Goal: Task Accomplishment & Management: Manage account settings

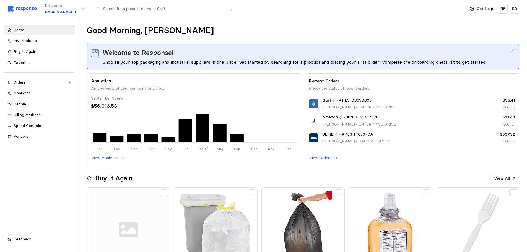
click at [193, 30] on div "Good Morning, [PERSON_NAME]" at bounding box center [303, 30] width 433 height 11
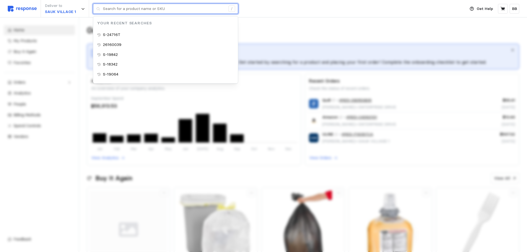
click at [136, 10] on input "text" at bounding box center [164, 9] width 123 height 10
type input "S-24716T"
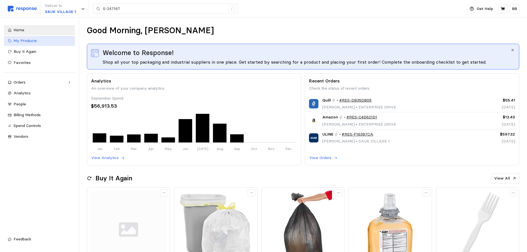
click at [29, 42] on span "My Products" at bounding box center [25, 40] width 23 height 5
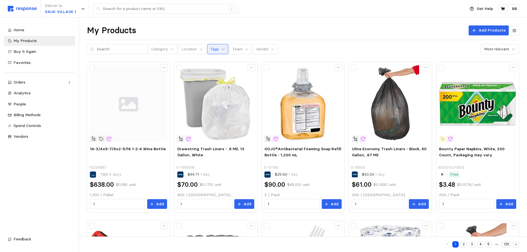
click at [221, 51] on icon at bounding box center [223, 49] width 4 height 4
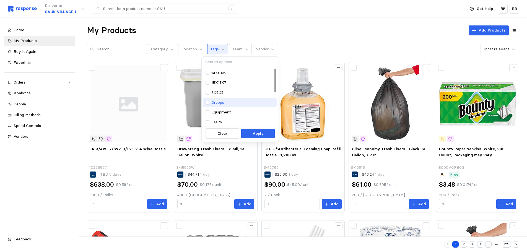
click at [221, 101] on p "Dropps" at bounding box center [218, 103] width 13 height 6
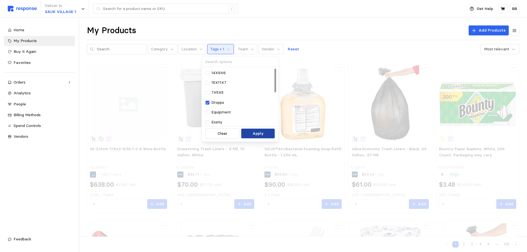
click at [258, 132] on p "Apply" at bounding box center [258, 134] width 11 height 6
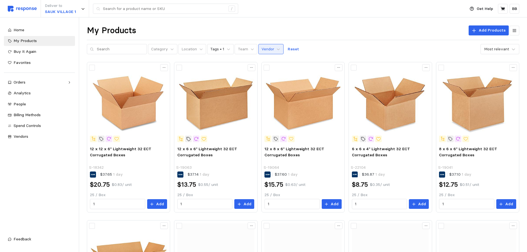
click at [266, 50] on p "Vendor" at bounding box center [268, 49] width 13 height 6
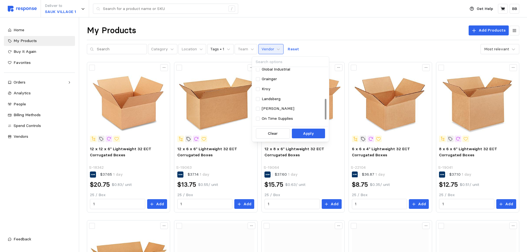
scroll to position [100, 0]
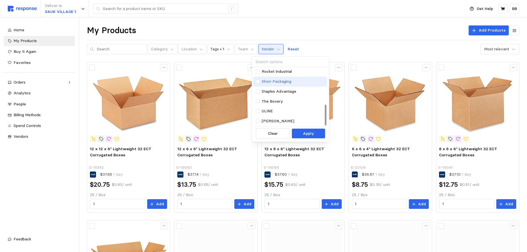
click at [279, 80] on p "Shorr Packaging" at bounding box center [277, 82] width 30 height 6
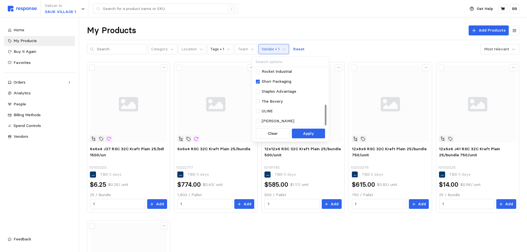
click at [341, 34] on div "My Products Add Products" at bounding box center [303, 30] width 433 height 11
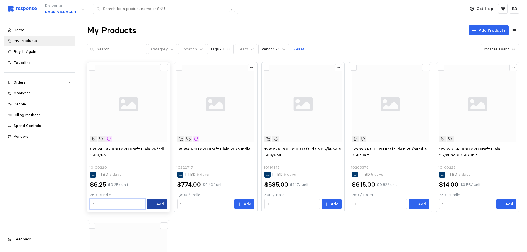
drag, startPoint x: 109, startPoint y: 204, endPoint x: 153, endPoint y: 208, distance: 44.0
click at [109, 204] on input "1" at bounding box center [117, 204] width 49 height 10
type input "72"
click at [159, 205] on p "Add" at bounding box center [160, 204] width 8 height 6
click at [268, 47] on p "Vendor • 1" at bounding box center [271, 49] width 18 height 6
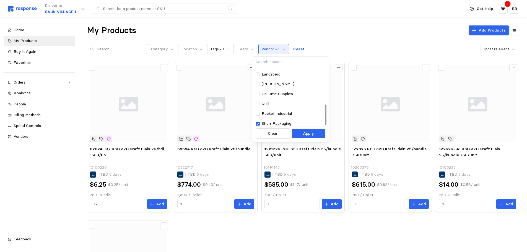
scroll to position [100, 0]
click at [262, 82] on p "Shorr Packaging" at bounding box center [277, 82] width 30 height 6
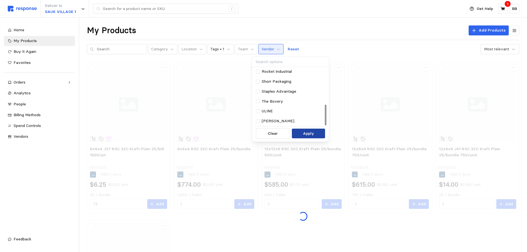
click at [311, 131] on p "Apply" at bounding box center [308, 134] width 11 height 6
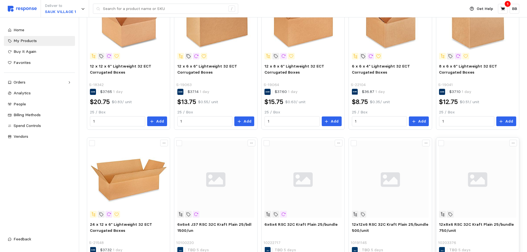
scroll to position [83, 0]
click at [456, 121] on input "1" at bounding box center [467, 121] width 49 height 10
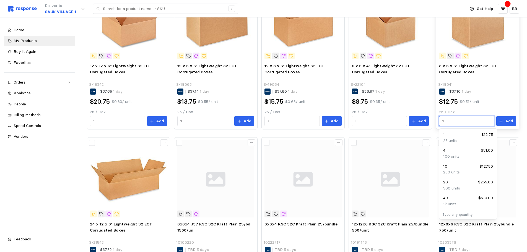
click at [462, 120] on input "1" at bounding box center [467, 121] width 49 height 10
type input "144"
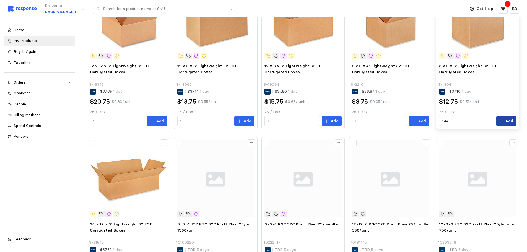
click at [505, 122] on button "Add" at bounding box center [507, 121] width 20 height 10
